Goal: Transaction & Acquisition: Subscribe to service/newsletter

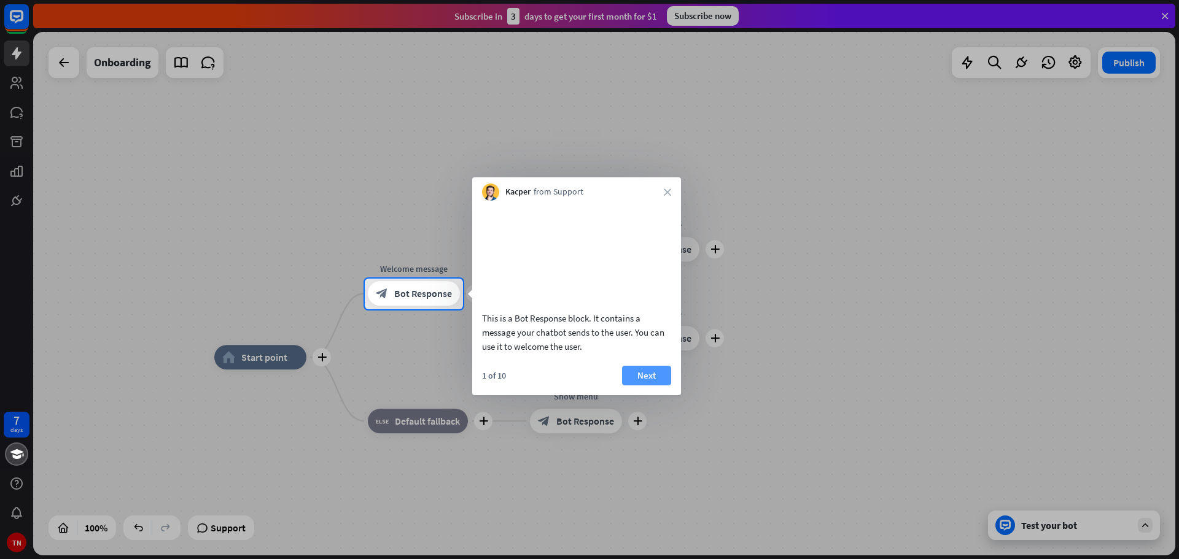
click at [647, 386] on button "Next" at bounding box center [646, 376] width 49 height 20
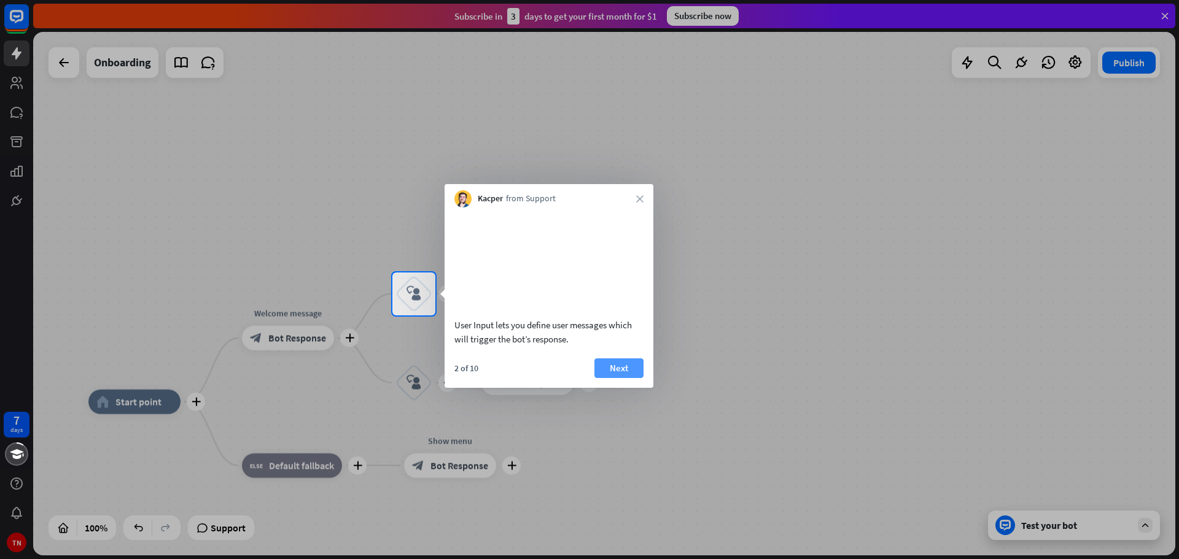
click at [627, 378] on button "Next" at bounding box center [618, 369] width 49 height 20
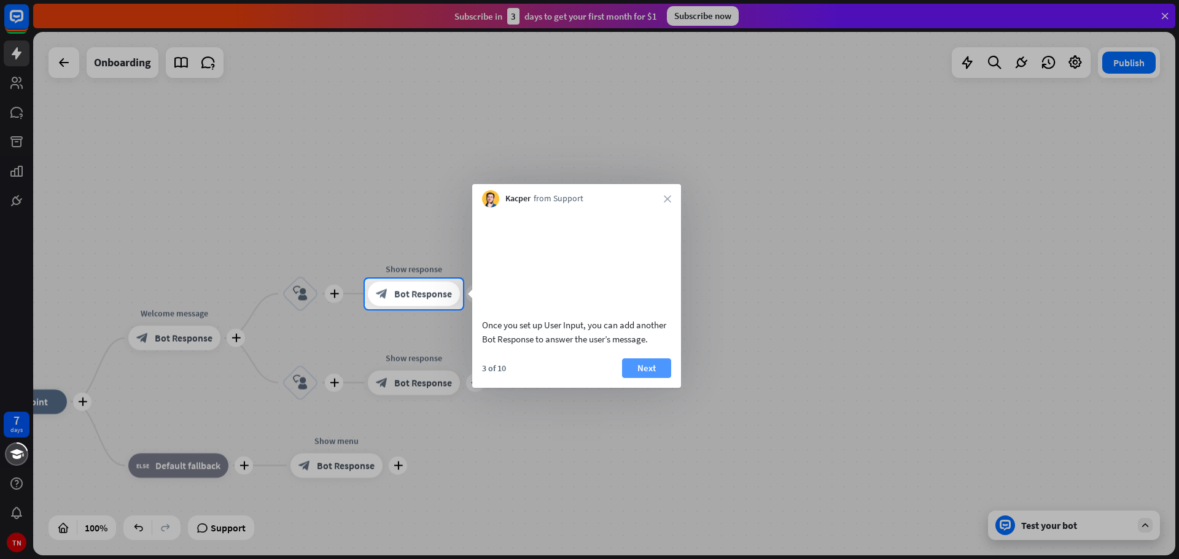
click at [637, 378] on button "Next" at bounding box center [646, 369] width 49 height 20
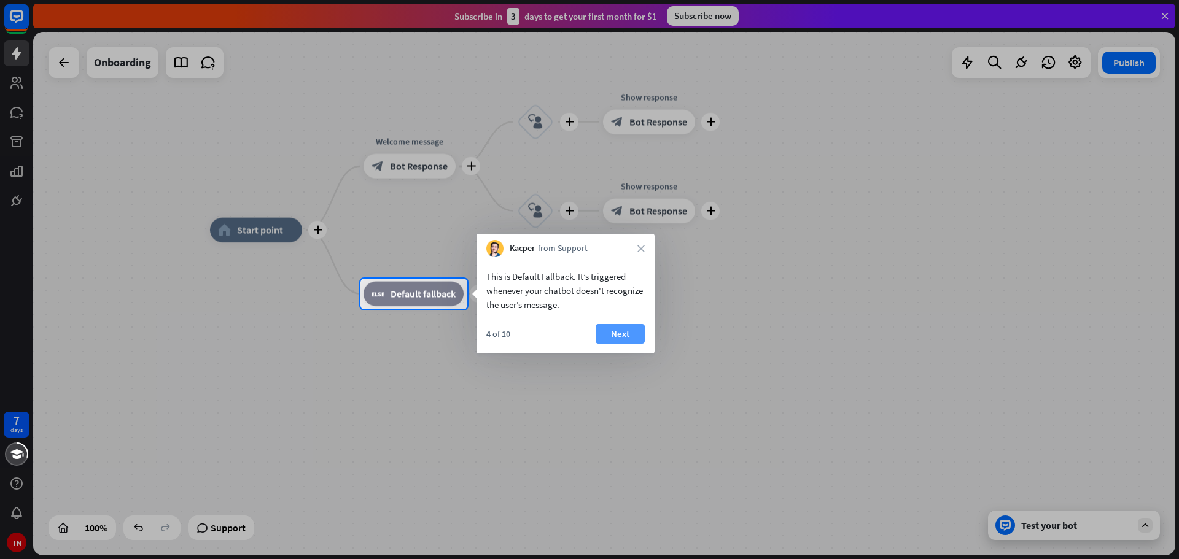
click at [624, 339] on button "Next" at bounding box center [620, 334] width 49 height 20
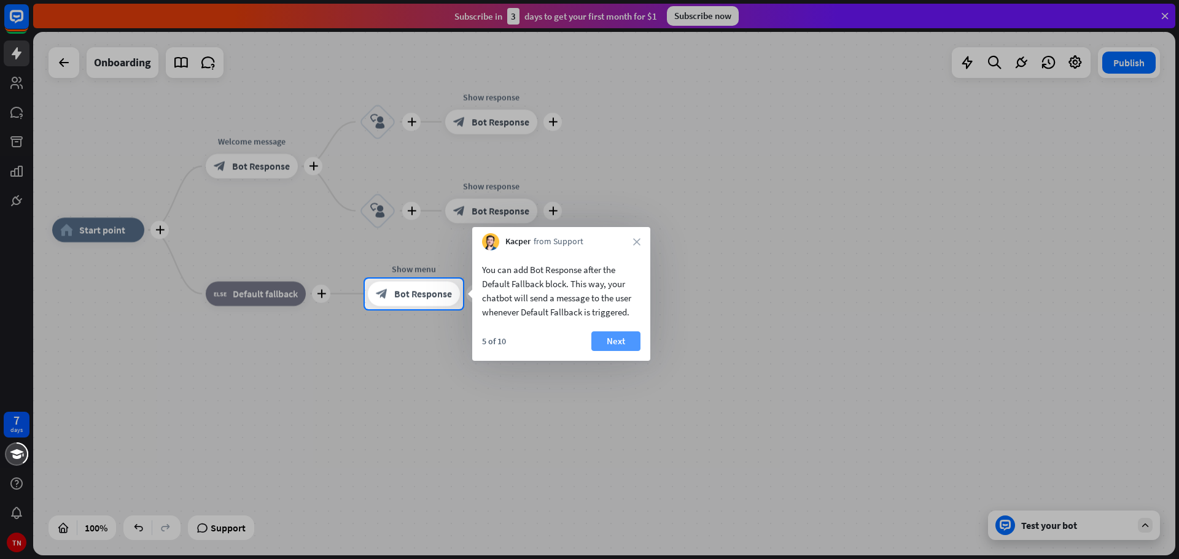
click at [631, 342] on button "Next" at bounding box center [615, 342] width 49 height 20
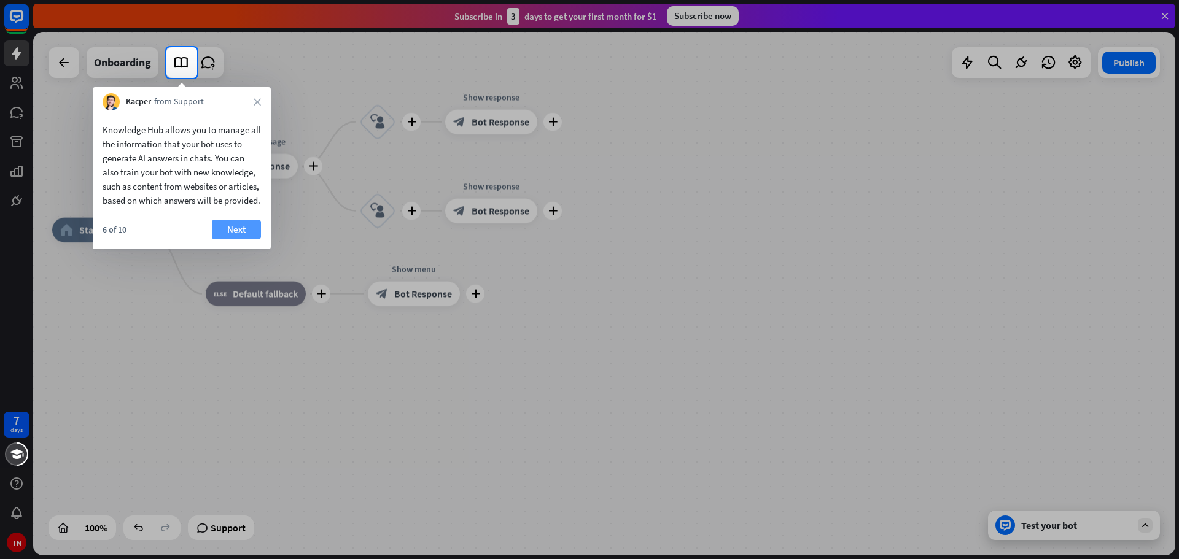
click at [230, 236] on button "Next" at bounding box center [236, 230] width 49 height 20
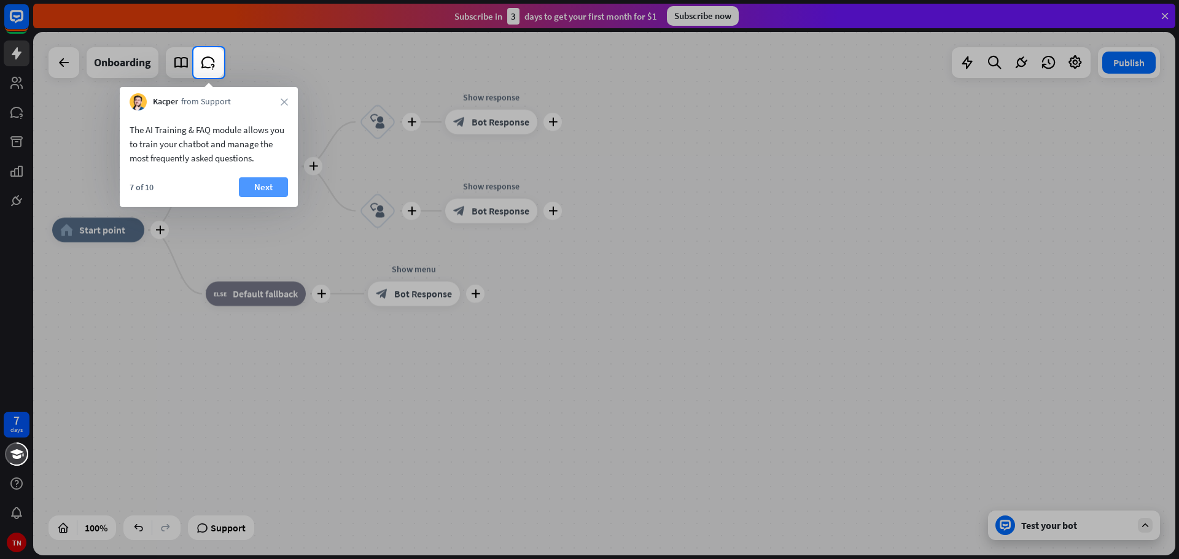
click at [269, 188] on button "Next" at bounding box center [263, 187] width 49 height 20
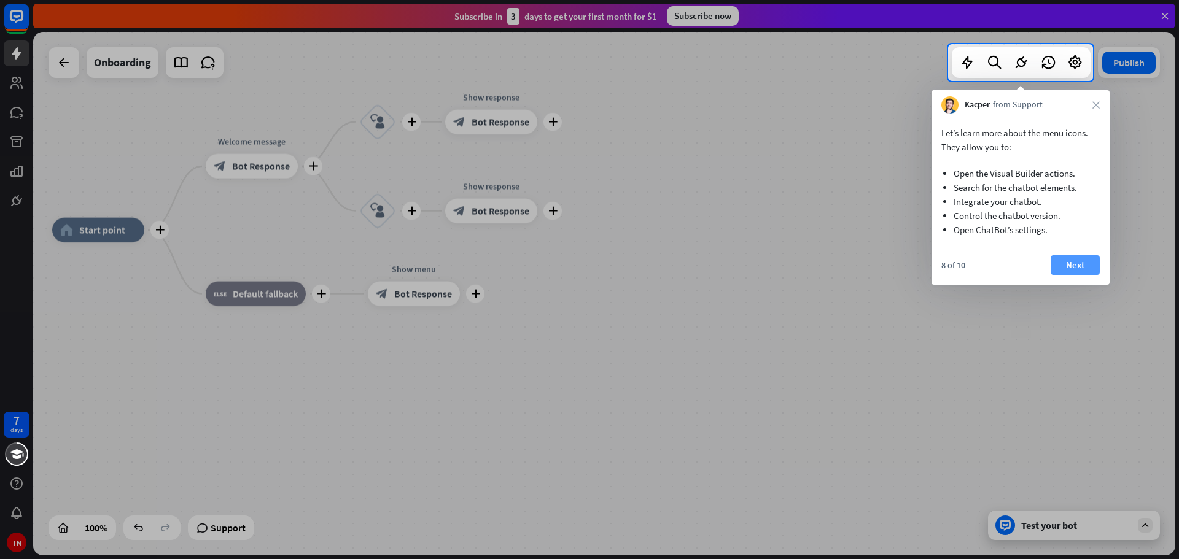
click at [1058, 266] on button "Next" at bounding box center [1075, 265] width 49 height 20
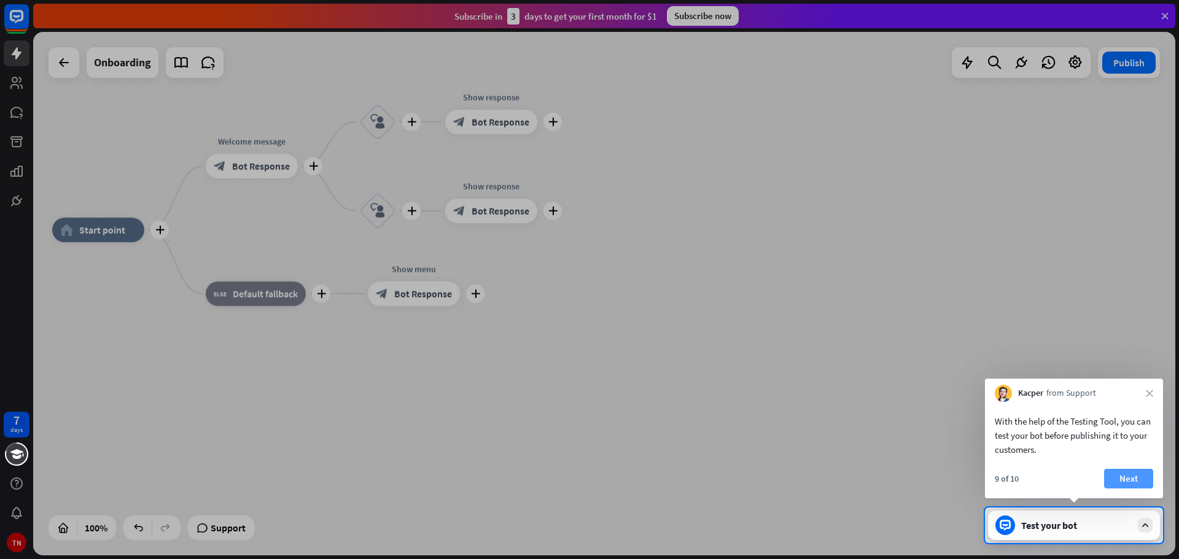
click at [1139, 487] on button "Next" at bounding box center [1128, 479] width 49 height 20
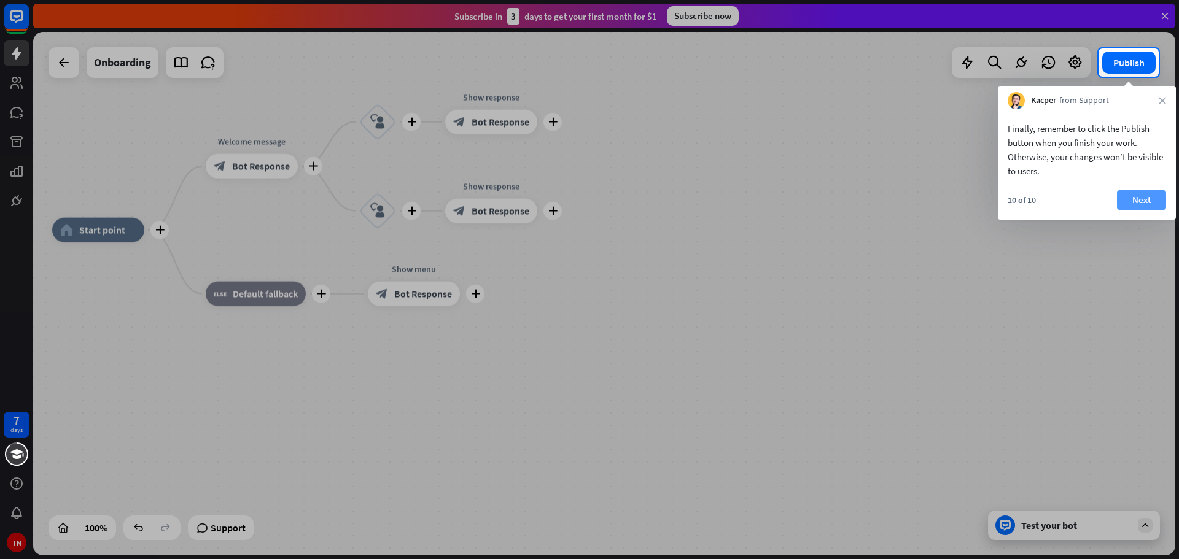
click at [1136, 208] on button "Next" at bounding box center [1141, 200] width 49 height 20
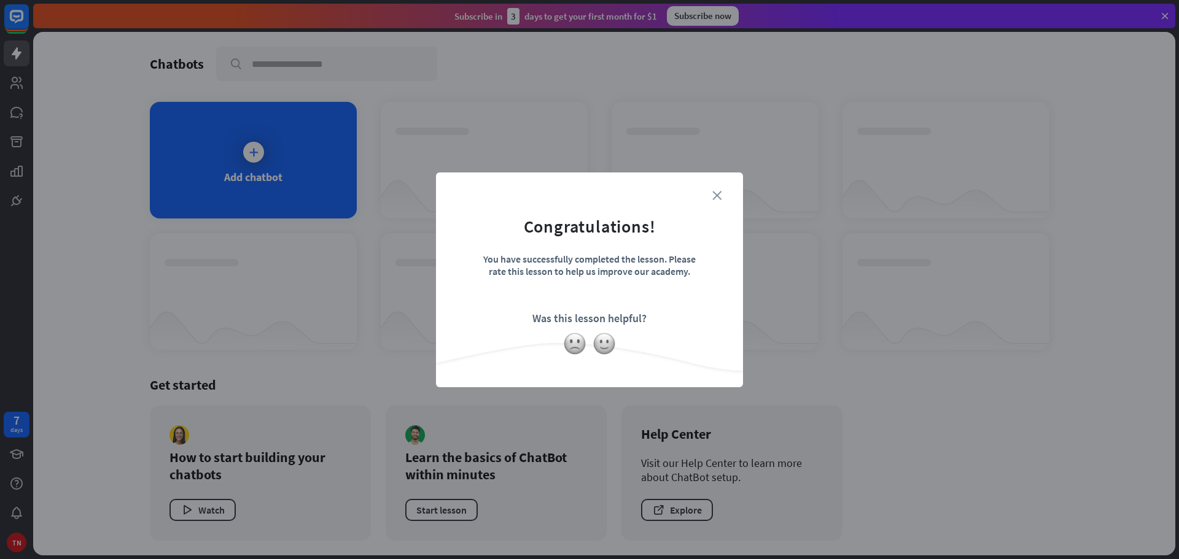
click at [716, 191] on icon "close" at bounding box center [716, 195] width 9 height 9
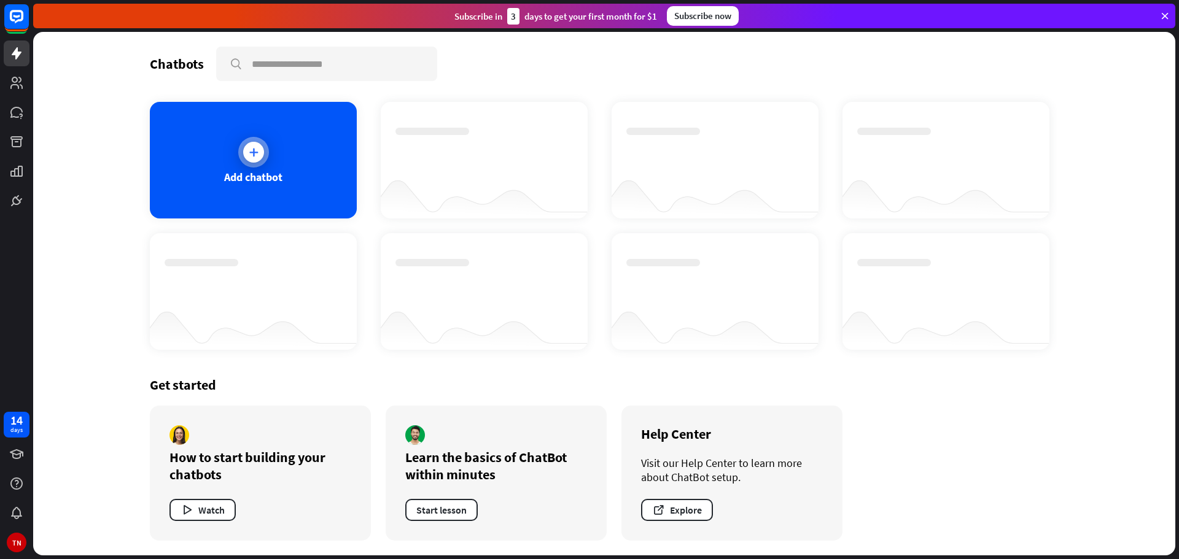
click at [235, 152] on div "Add chatbot" at bounding box center [253, 160] width 207 height 117
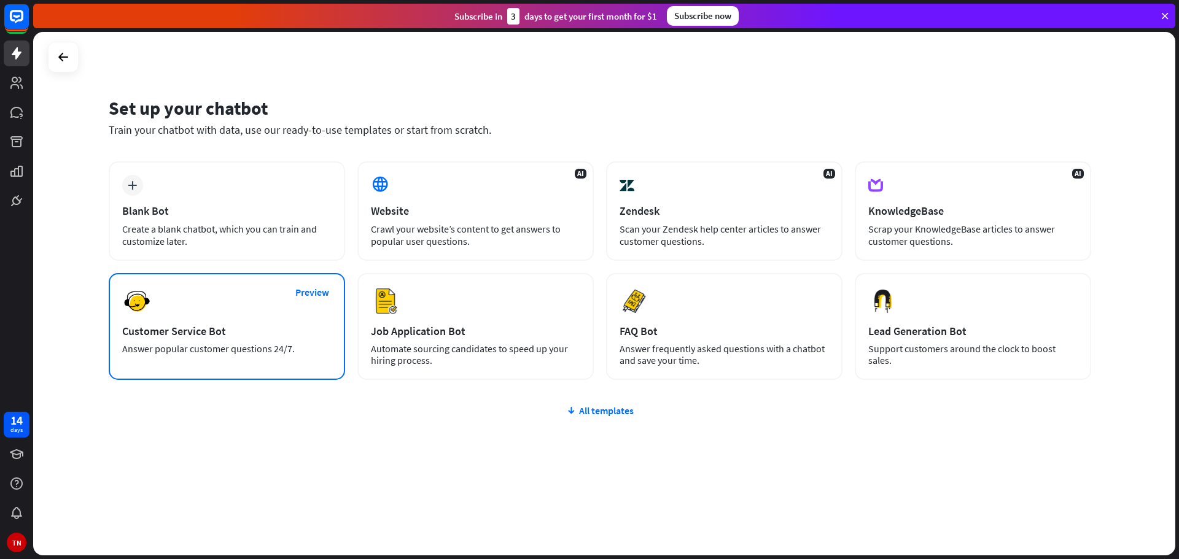
drag, startPoint x: 513, startPoint y: 247, endPoint x: 253, endPoint y: 338, distance: 275.1
click at [253, 338] on div "plus Blank Bot Create a blank chatbot, which you can train and customize later.…" at bounding box center [600, 270] width 982 height 219
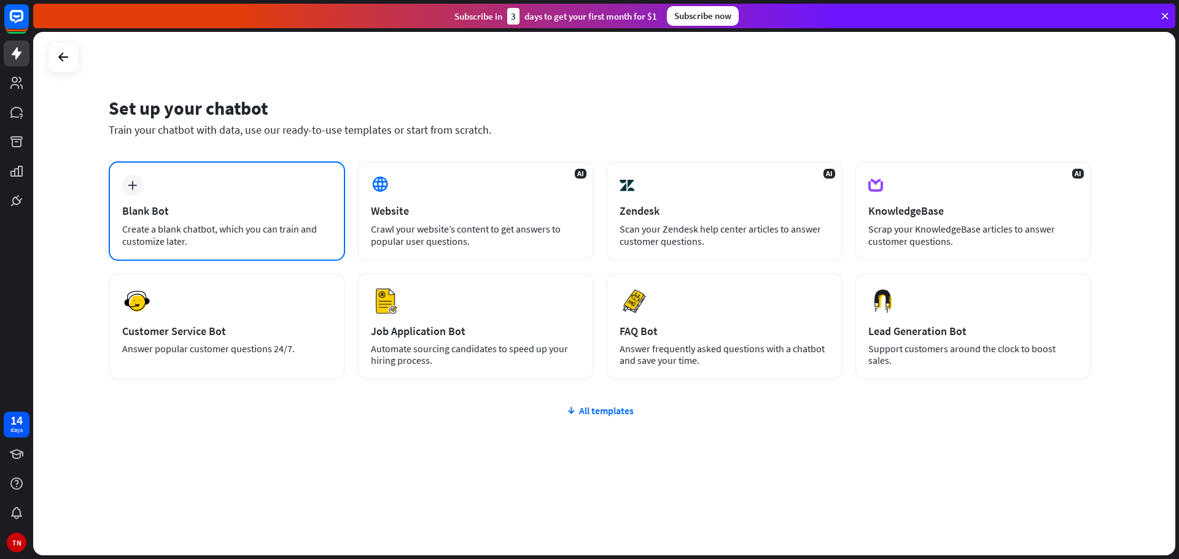
click at [293, 230] on div "Create a blank chatbot, which you can train and customize later." at bounding box center [226, 235] width 209 height 25
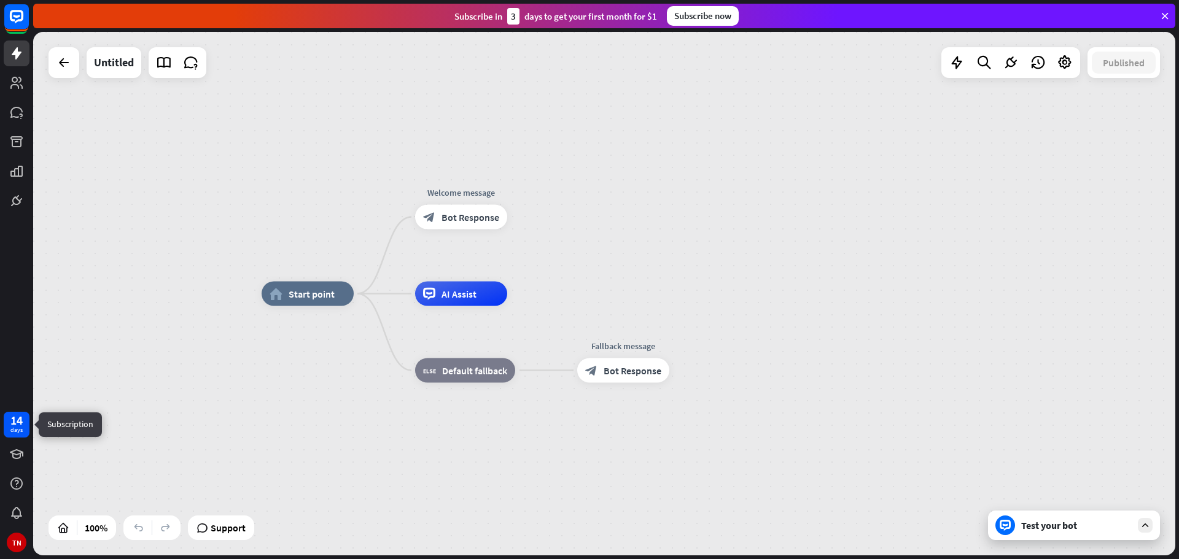
click at [11, 420] on div "14" at bounding box center [16, 420] width 12 height 11
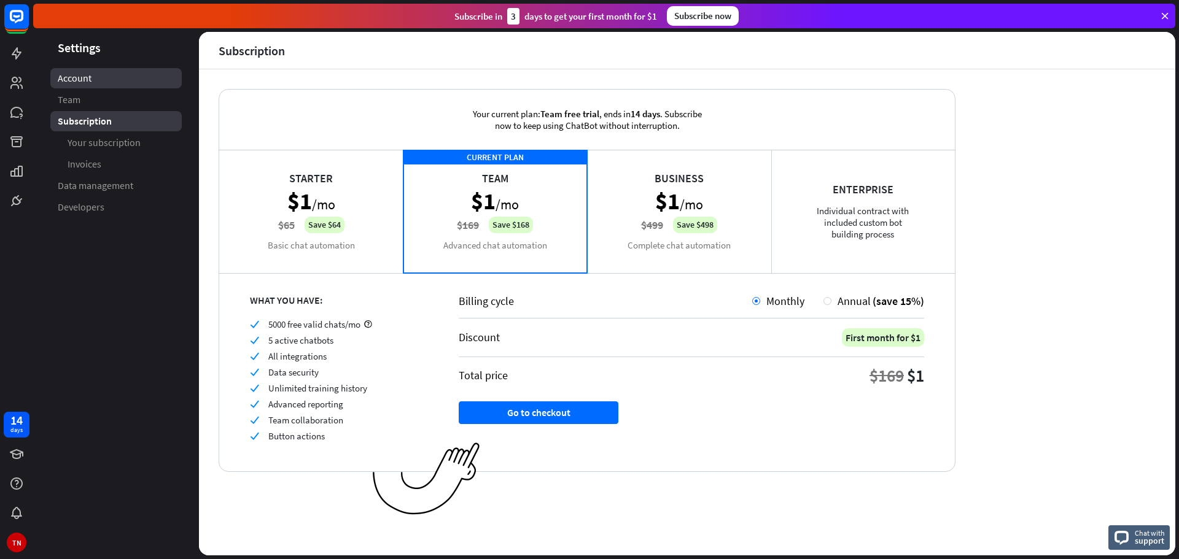
click at [102, 85] on link "Account" at bounding box center [115, 78] width 131 height 20
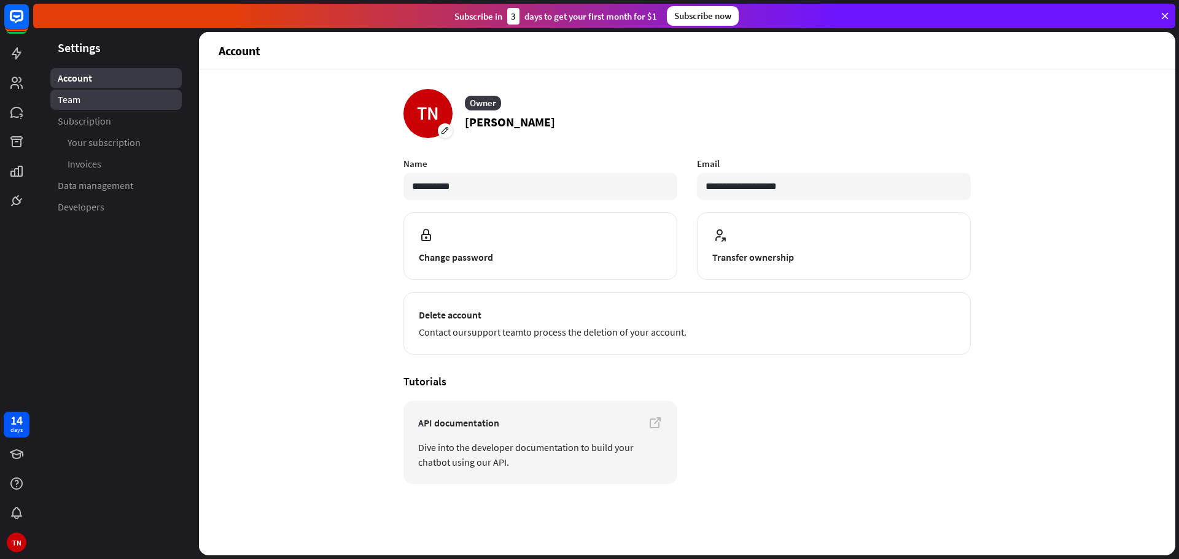
click at [89, 103] on link "Team" at bounding box center [115, 100] width 131 height 20
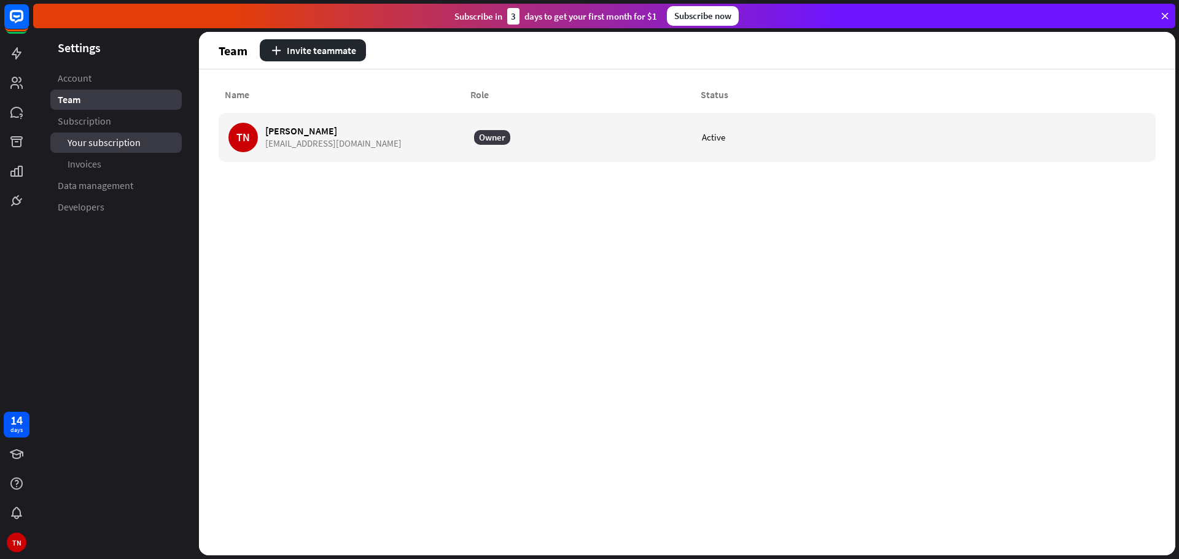
click at [86, 152] on link "Your subscription" at bounding box center [115, 143] width 131 height 20
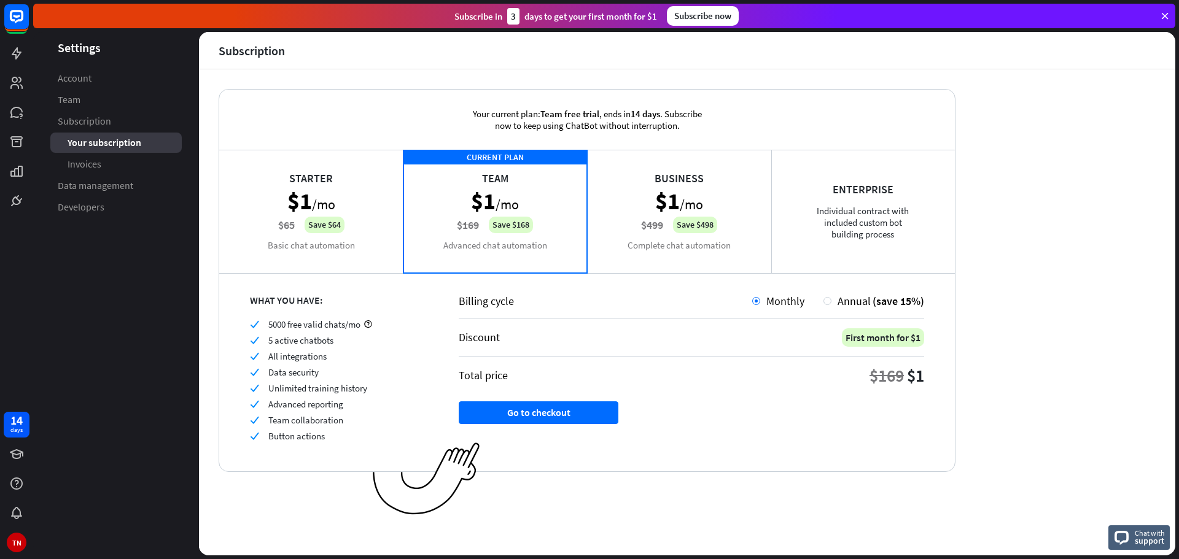
click at [716, 241] on div "Business $1 /mo $499 Save $498 Complete chat automation" at bounding box center [679, 211] width 184 height 123
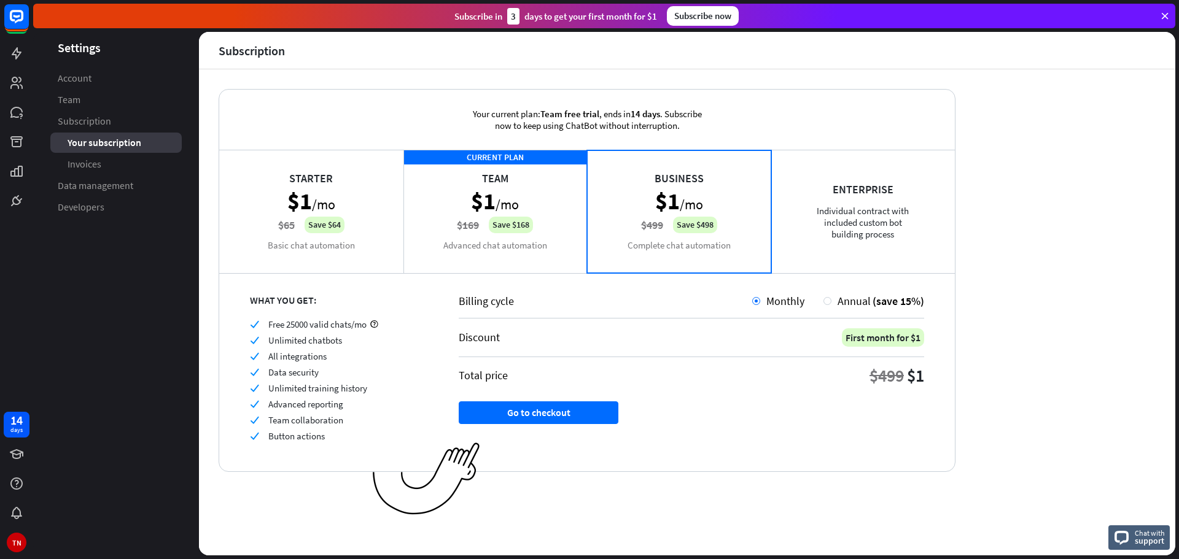
click at [596, 239] on div "Business $1 /mo $499 Save $498 Complete chat automation" at bounding box center [679, 211] width 184 height 123
click at [456, 233] on div "CURRENT PLAN Team $1 /mo $169 Save $168 Advanced chat automation" at bounding box center [495, 211] width 184 height 123
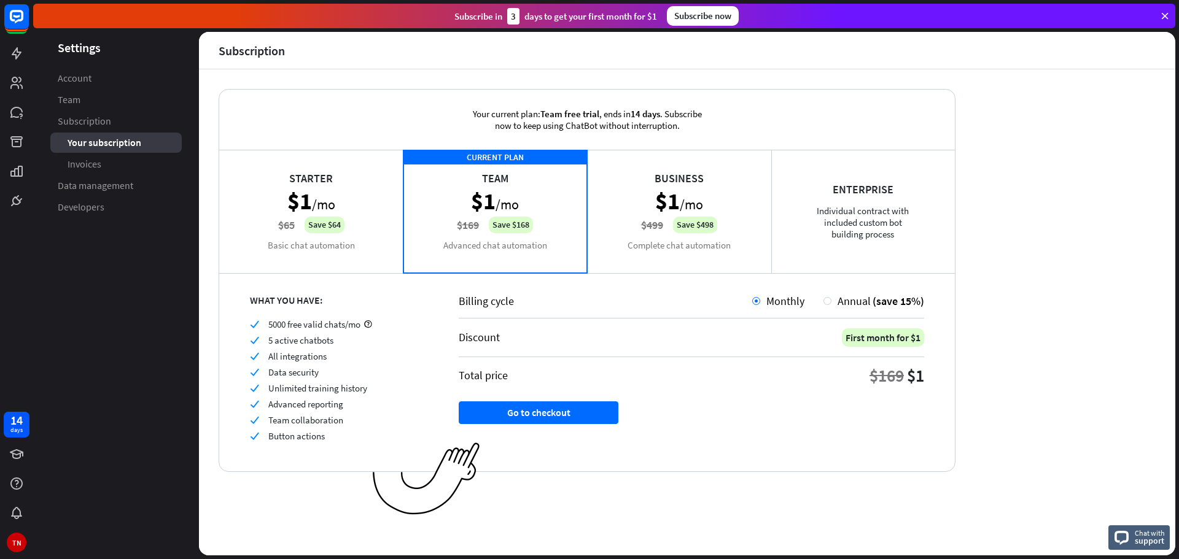
click at [376, 235] on div "Starter $1 /mo $65 Save $64 Basic chat automation" at bounding box center [311, 211] width 184 height 123
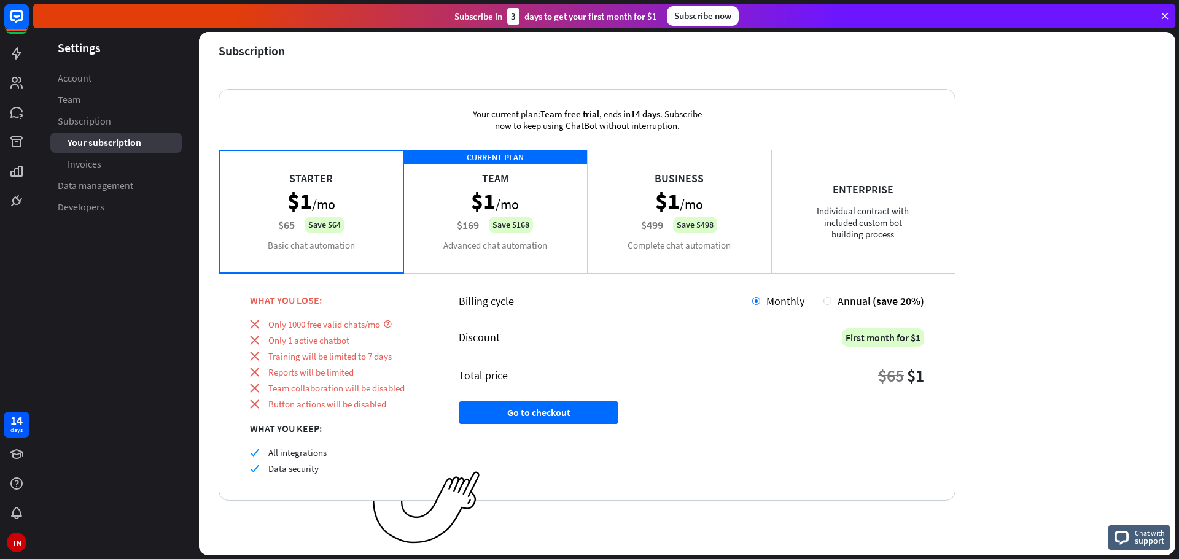
click at [747, 181] on div "Business $1 /mo $499 Save $498 Complete chat automation" at bounding box center [679, 211] width 184 height 123
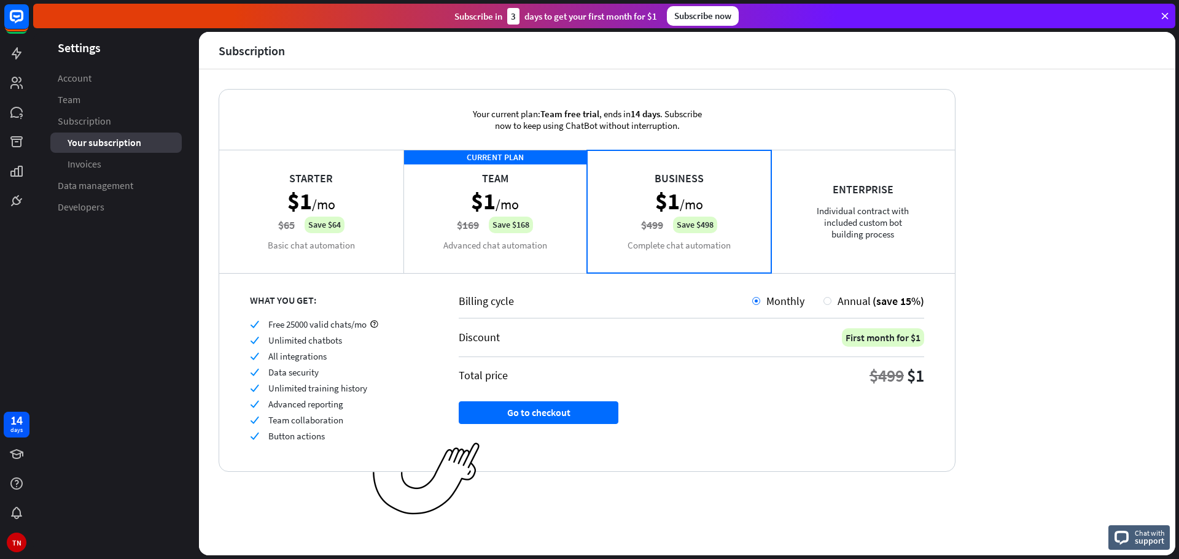
click at [467, 17] on div "Subscribe [DATE] to get your first month for $1" at bounding box center [555, 16] width 203 height 17
